Goal: Find specific page/section: Find specific page/section

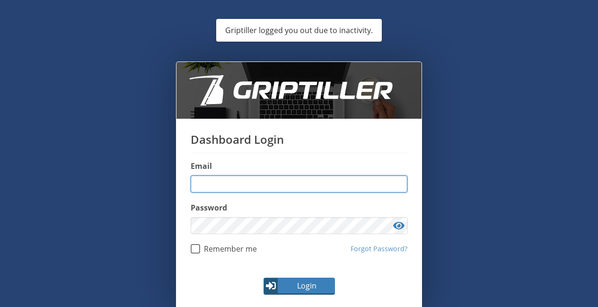
click at [263, 176] on input "email" at bounding box center [299, 184] width 217 height 17
type input "**********"
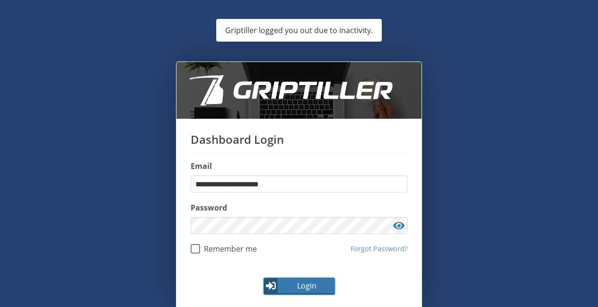
click at [297, 281] on span "Login" at bounding box center [306, 285] width 55 height 11
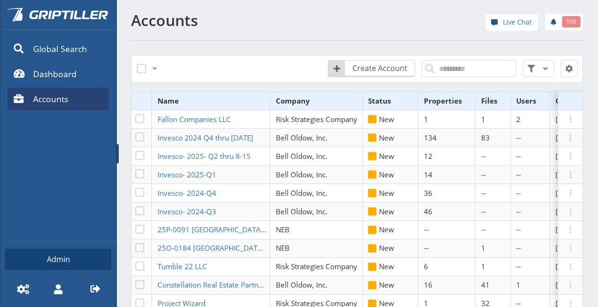
click at [117, 154] on span at bounding box center [118, 153] width 2 height 19
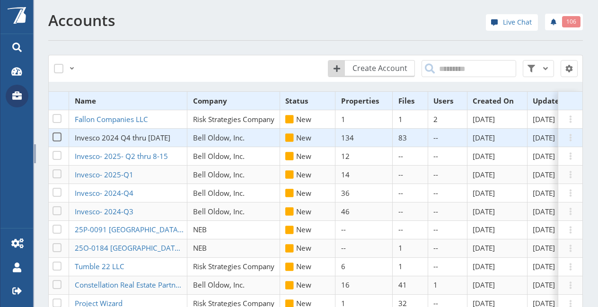
click at [122, 135] on span "Invesco 2024 Q4 thru [DATE]" at bounding box center [123, 137] width 96 height 9
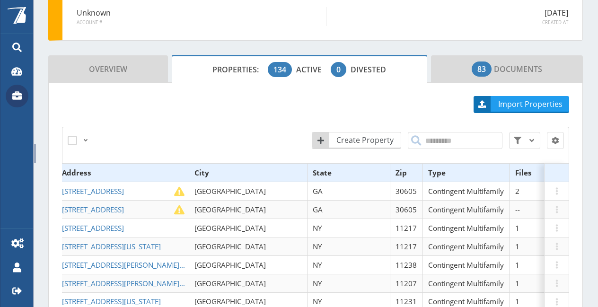
scroll to position [0, 206]
click at [508, 177] on th "Files" at bounding box center [525, 173] width 35 height 18
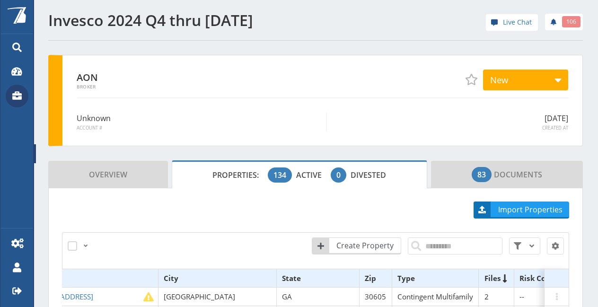
drag, startPoint x: 14, startPoint y: 98, endPoint x: 19, endPoint y: 101, distance: 5.8
click at [14, 98] on icon at bounding box center [17, 95] width 10 height 9
